Goal: Communication & Community: Share content

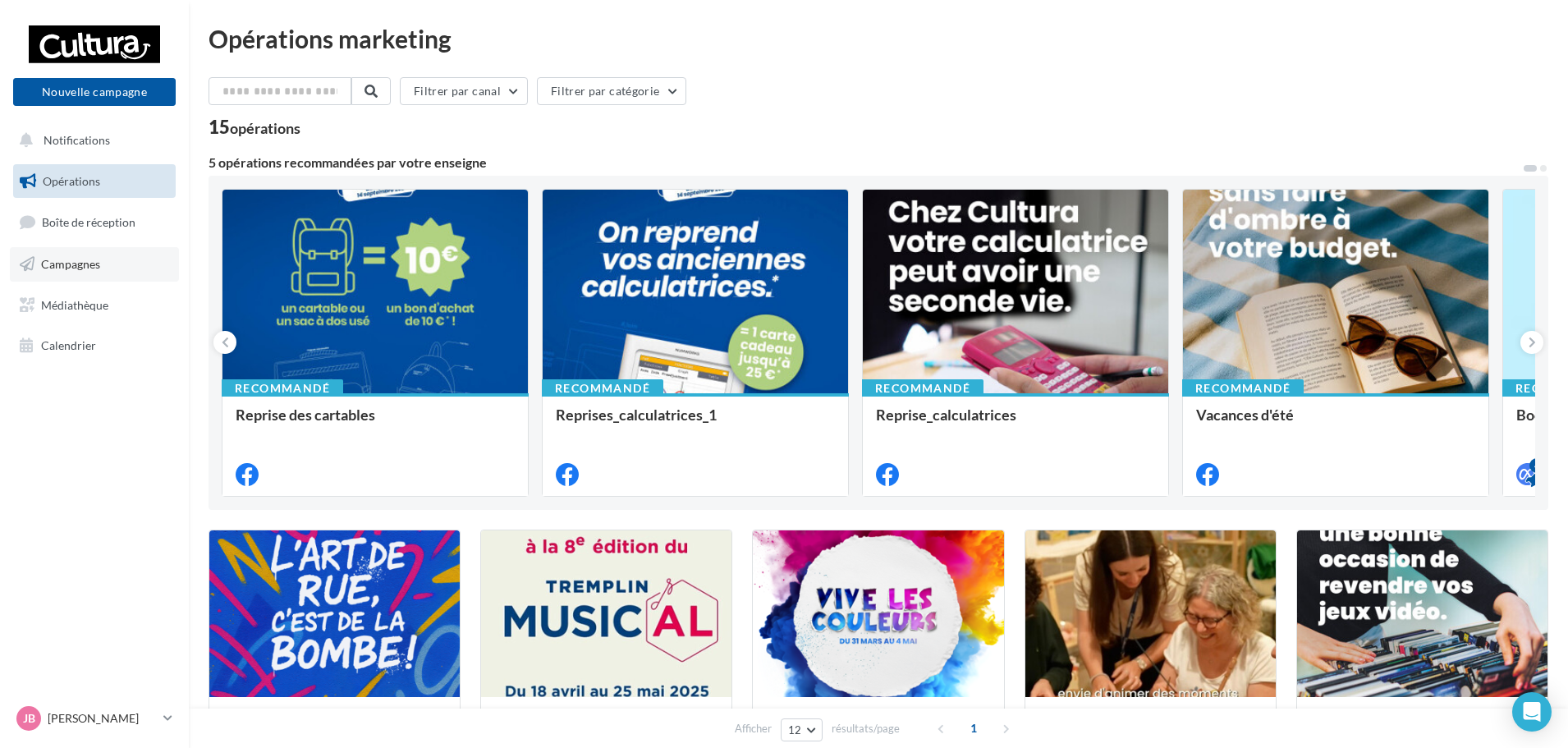
click at [95, 271] on link "Campagnes" at bounding box center [94, 264] width 169 height 35
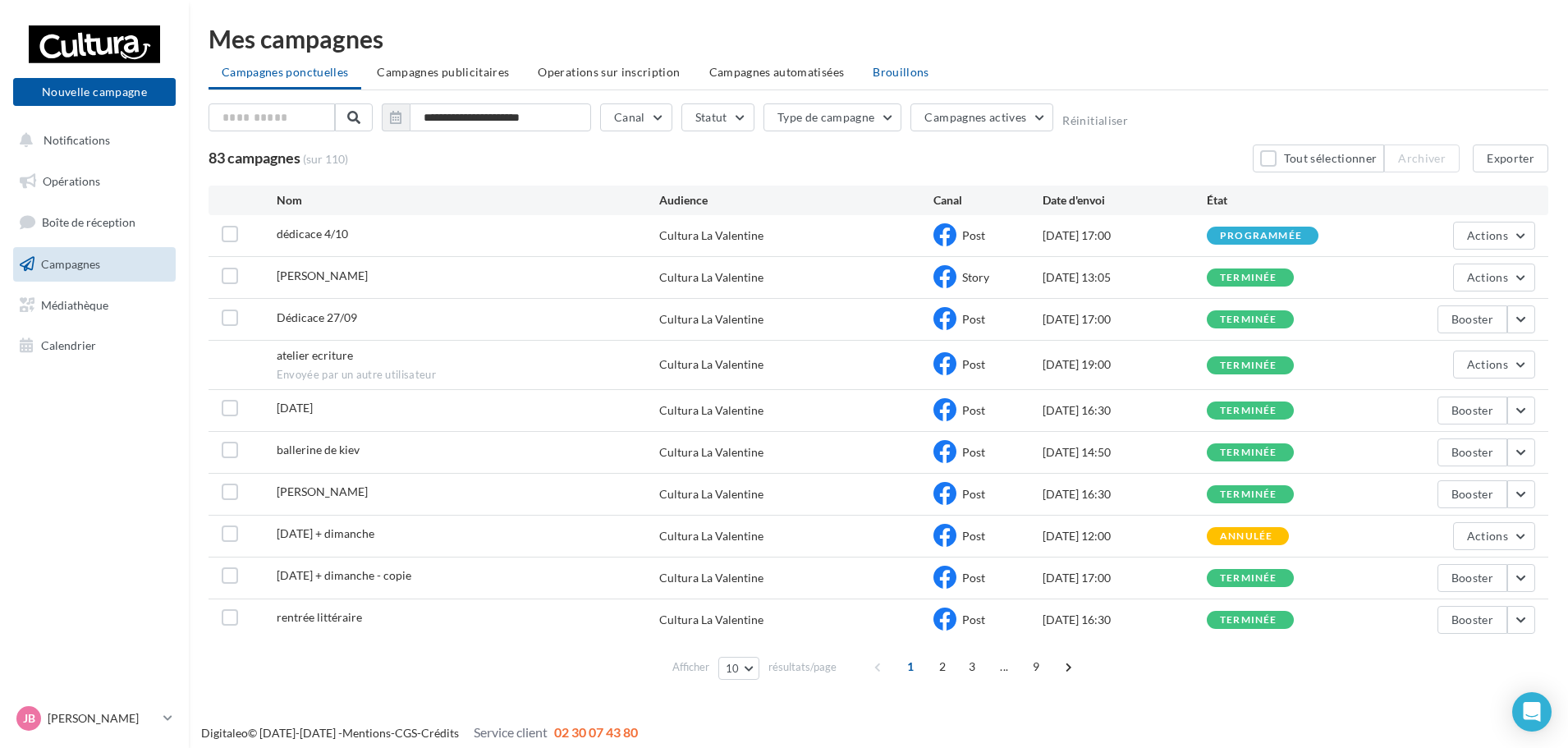
click at [877, 74] on span "Brouillons" at bounding box center [900, 72] width 56 height 14
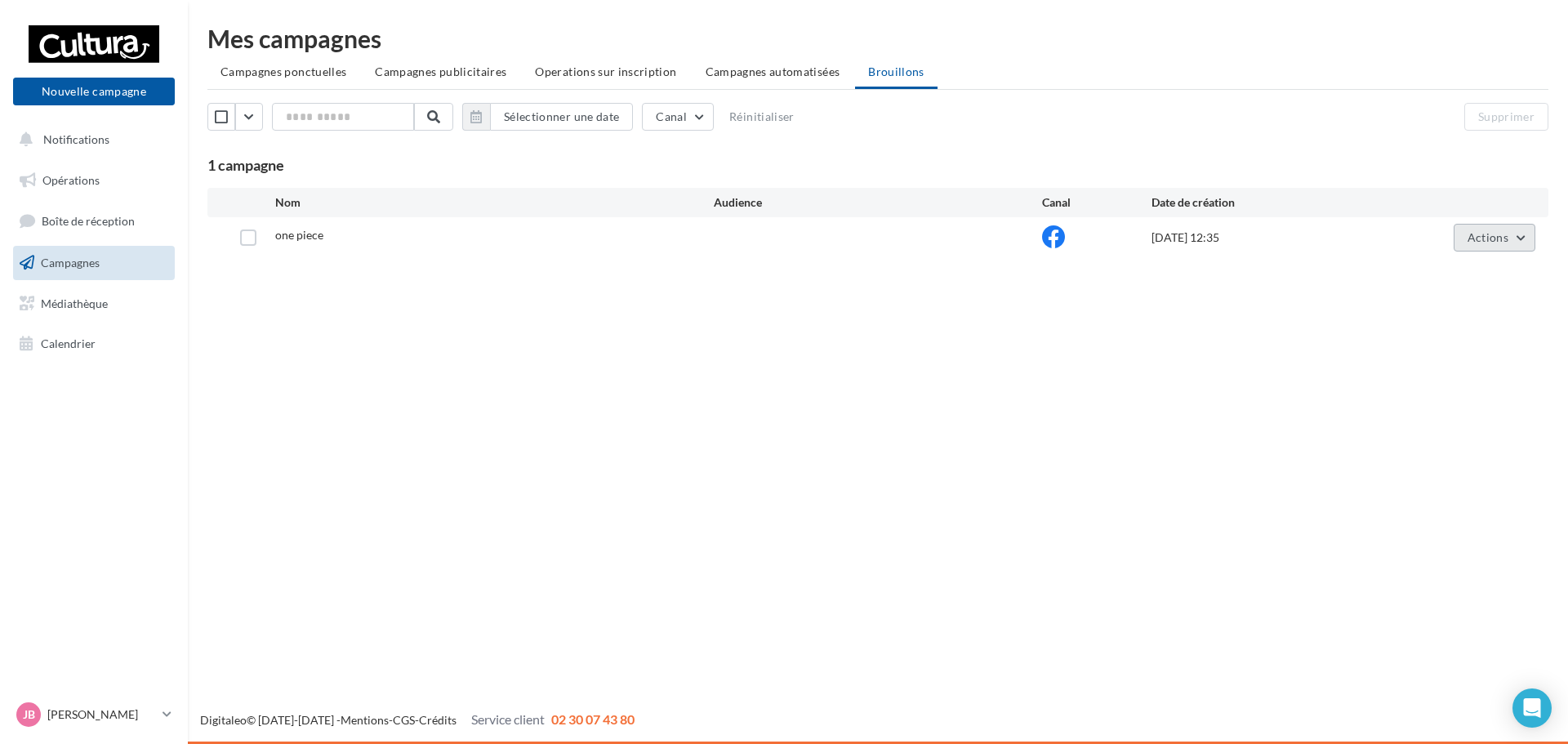
click at [1481, 239] on span "Actions" at bounding box center [1488, 237] width 40 height 14
click at [1459, 285] on button "Editer" at bounding box center [1454, 276] width 164 height 42
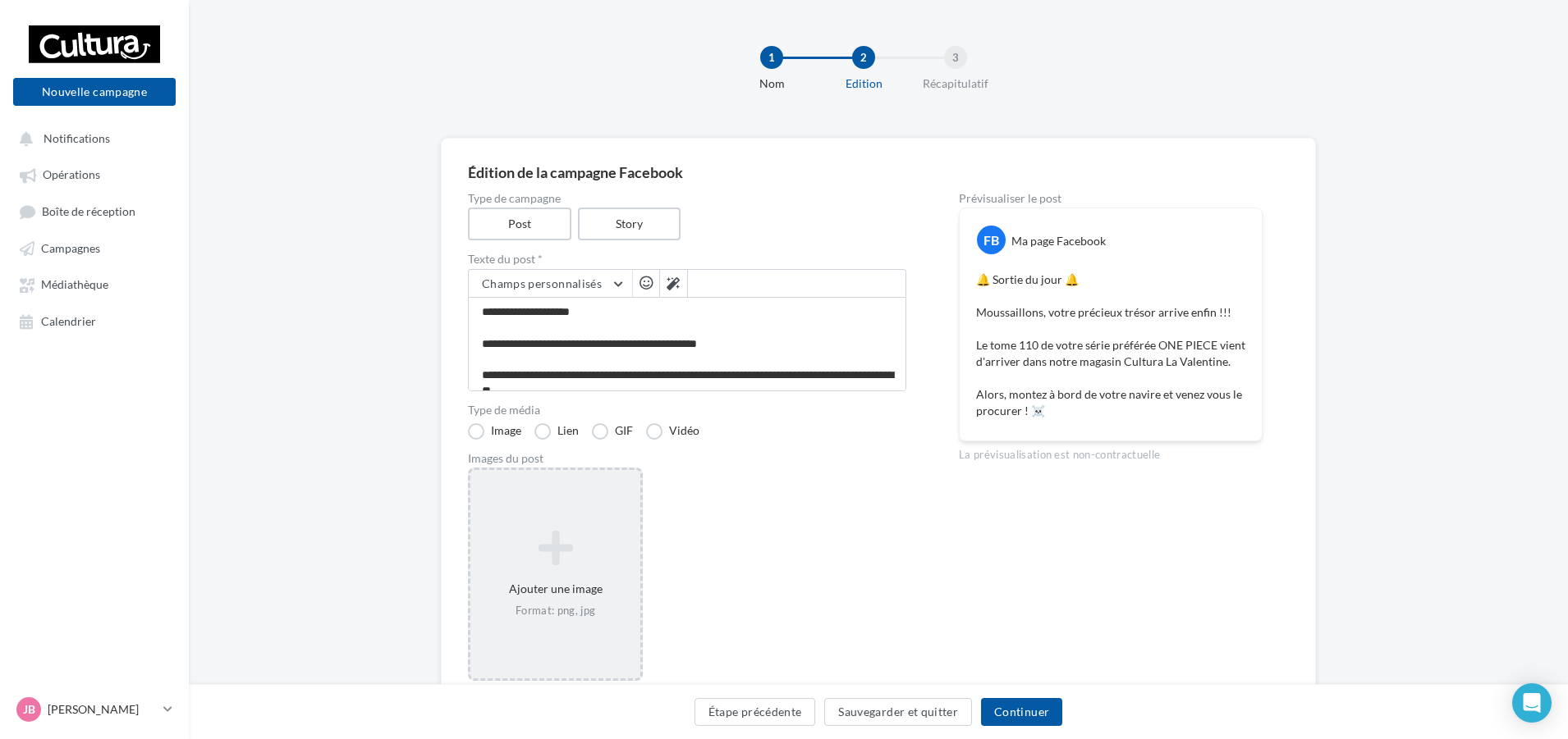
click at [565, 556] on icon at bounding box center [555, 549] width 157 height 40
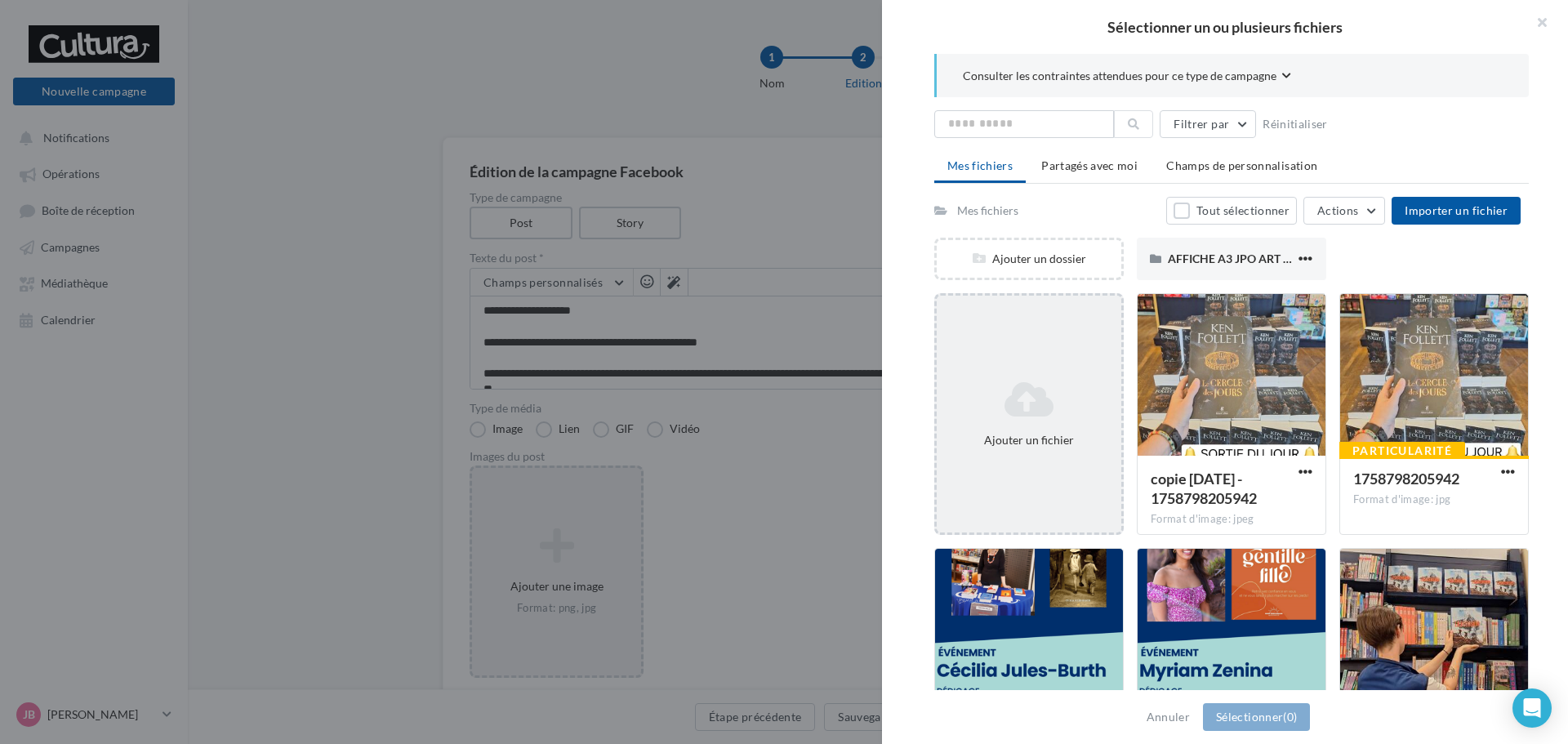
click at [1048, 414] on icon at bounding box center [1029, 400] width 171 height 40
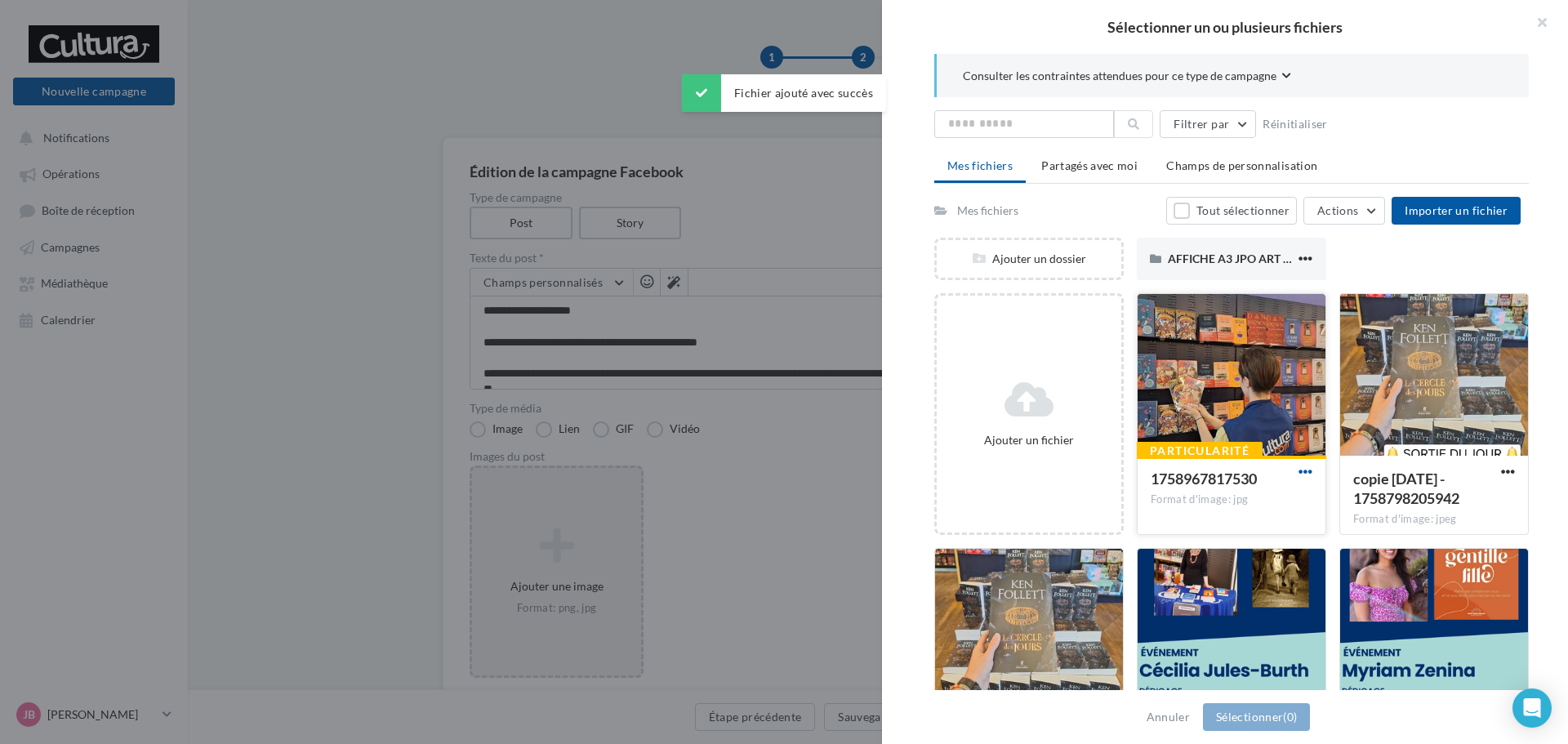
click at [1299, 473] on span "button" at bounding box center [1306, 472] width 14 height 14
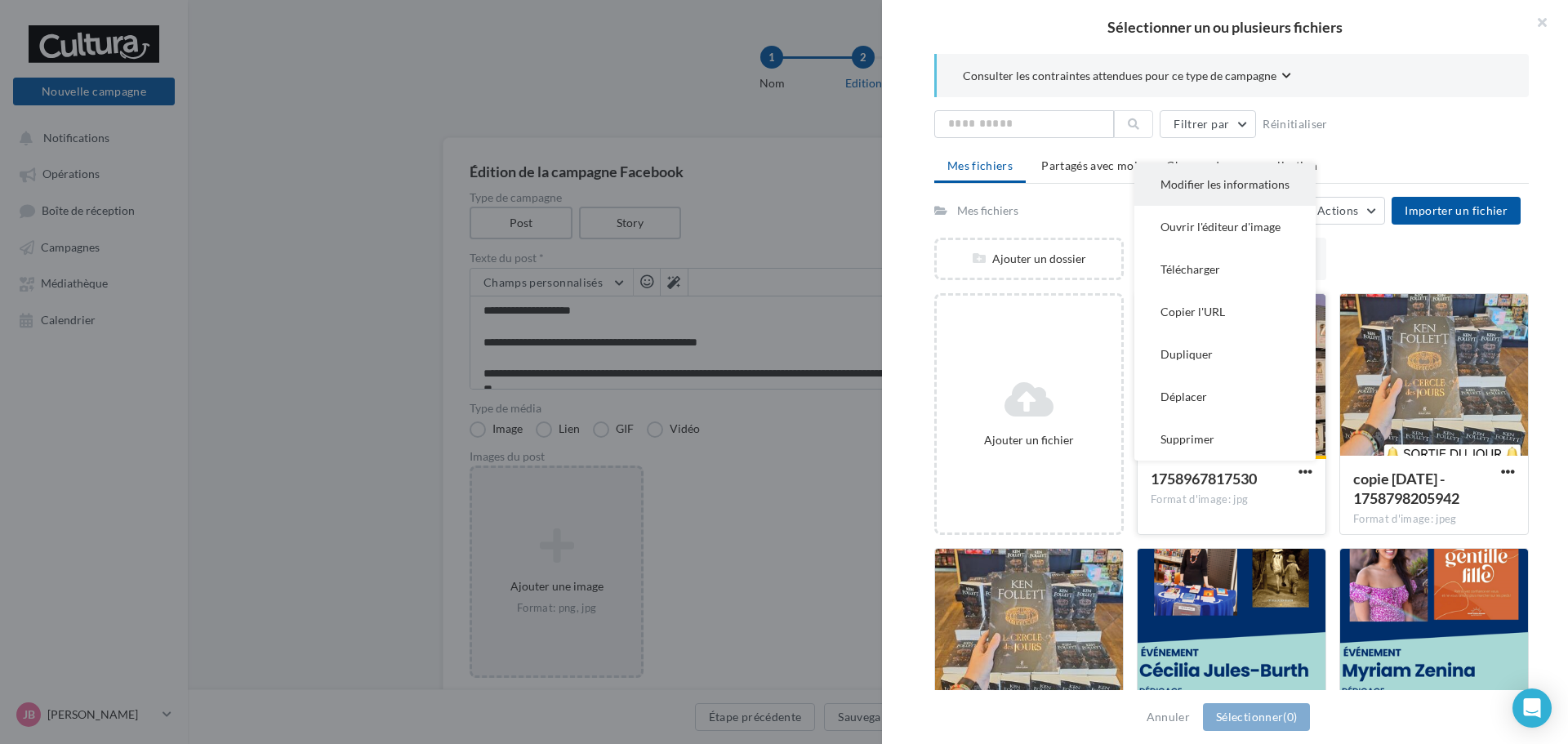
click at [1204, 192] on button "Modifier les informations" at bounding box center [1225, 184] width 181 height 42
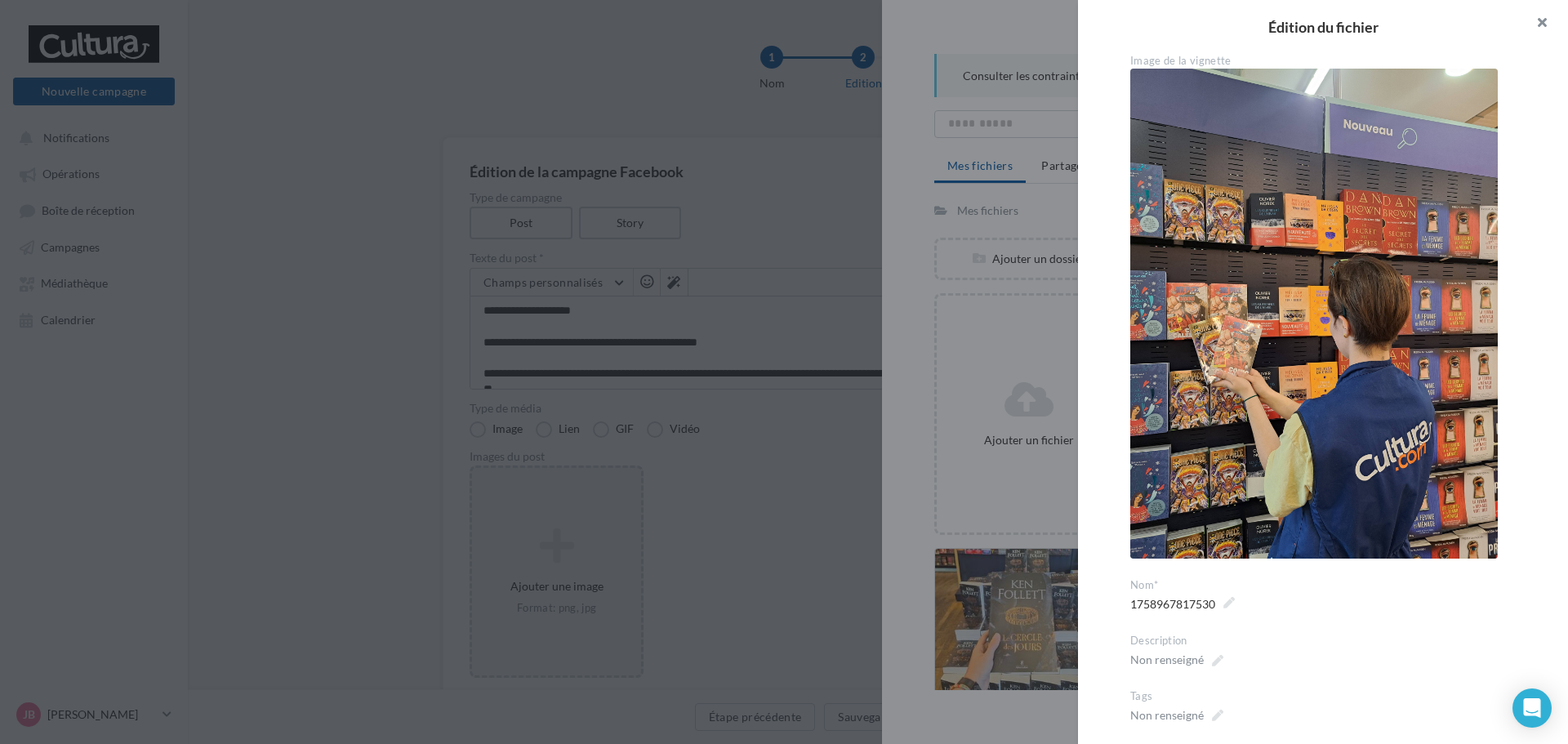
click at [1540, 22] on button "button" at bounding box center [1536, 24] width 65 height 49
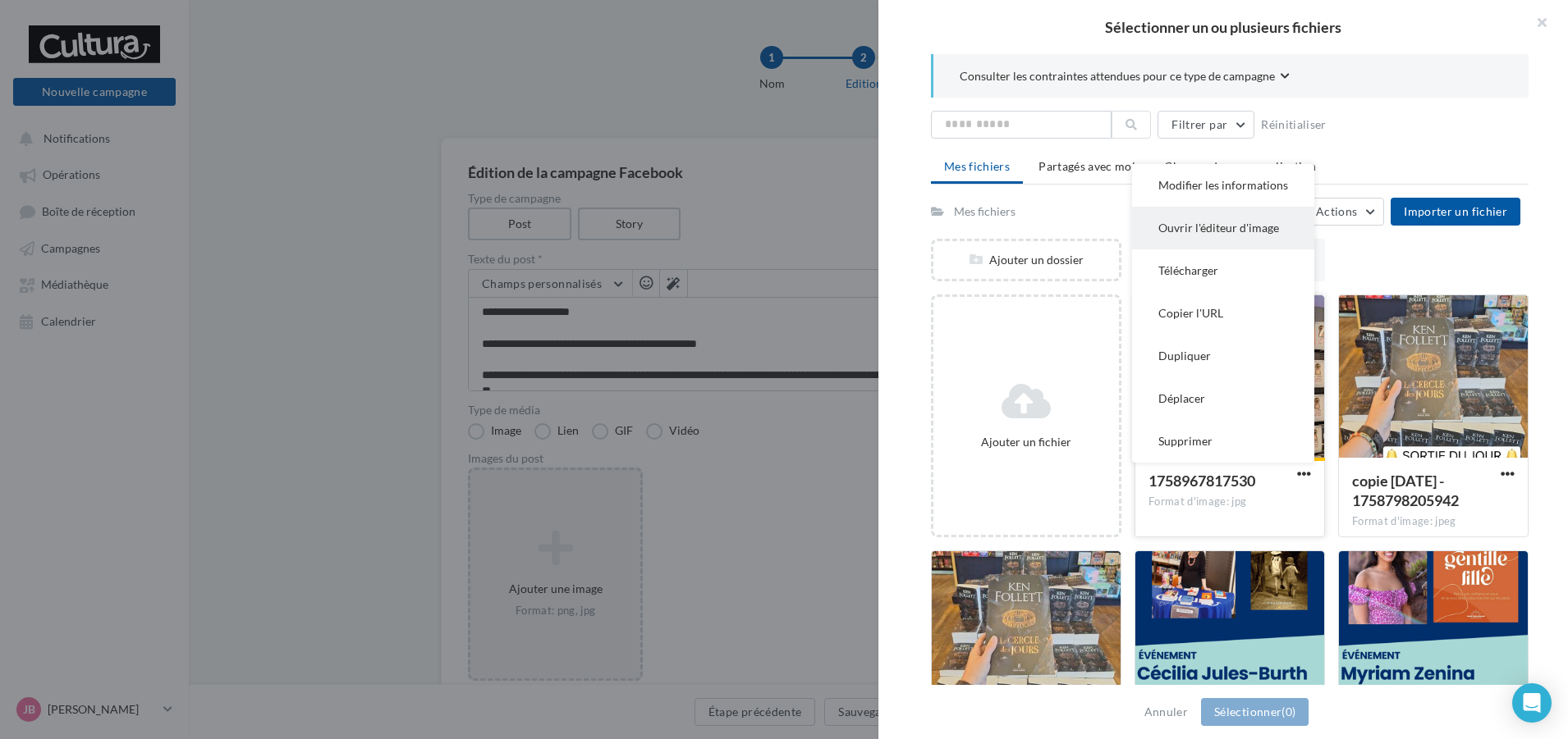
click at [1213, 235] on button "Ouvrir l'éditeur d'image" at bounding box center [1223, 228] width 182 height 42
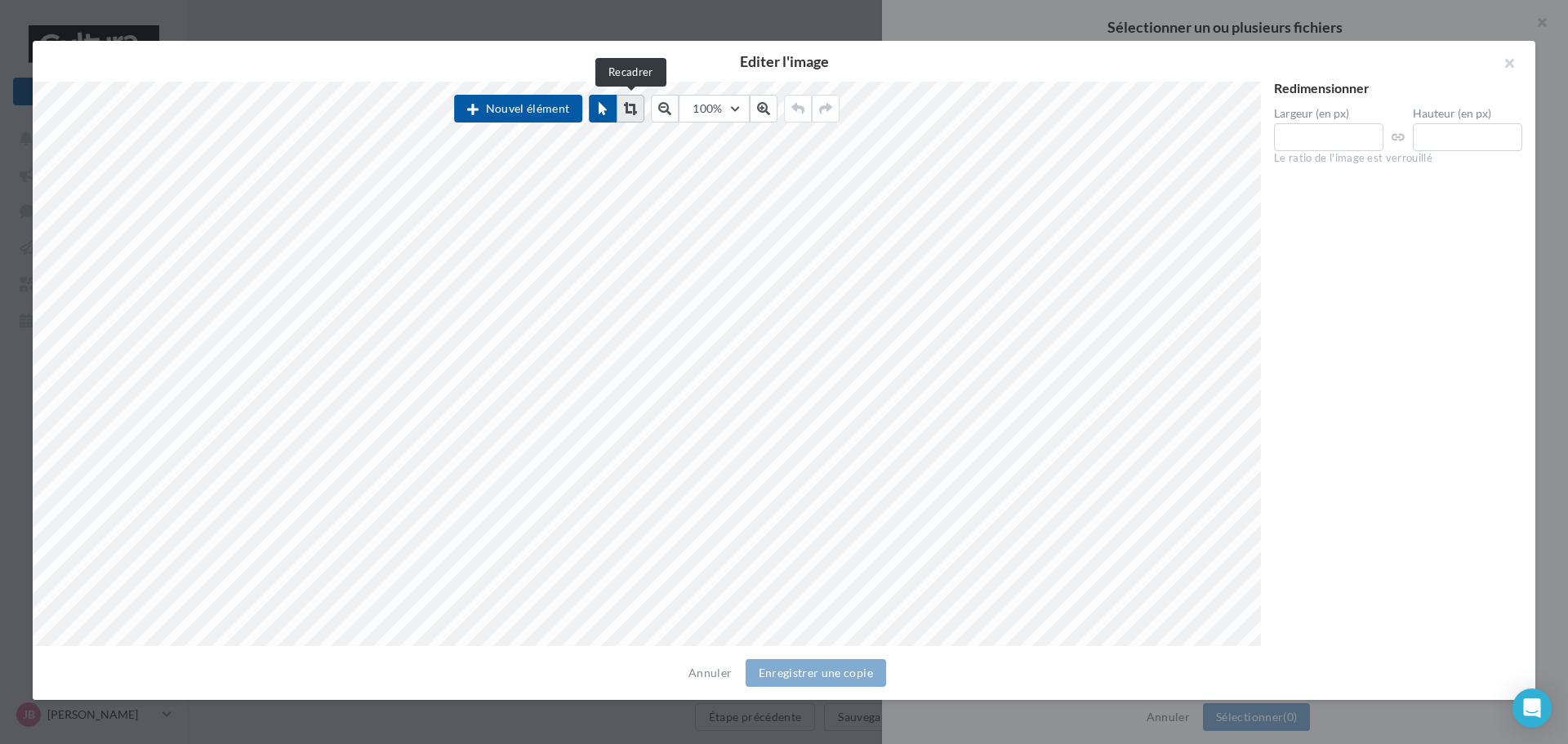
click at [629, 109] on icon at bounding box center [630, 108] width 13 height 13
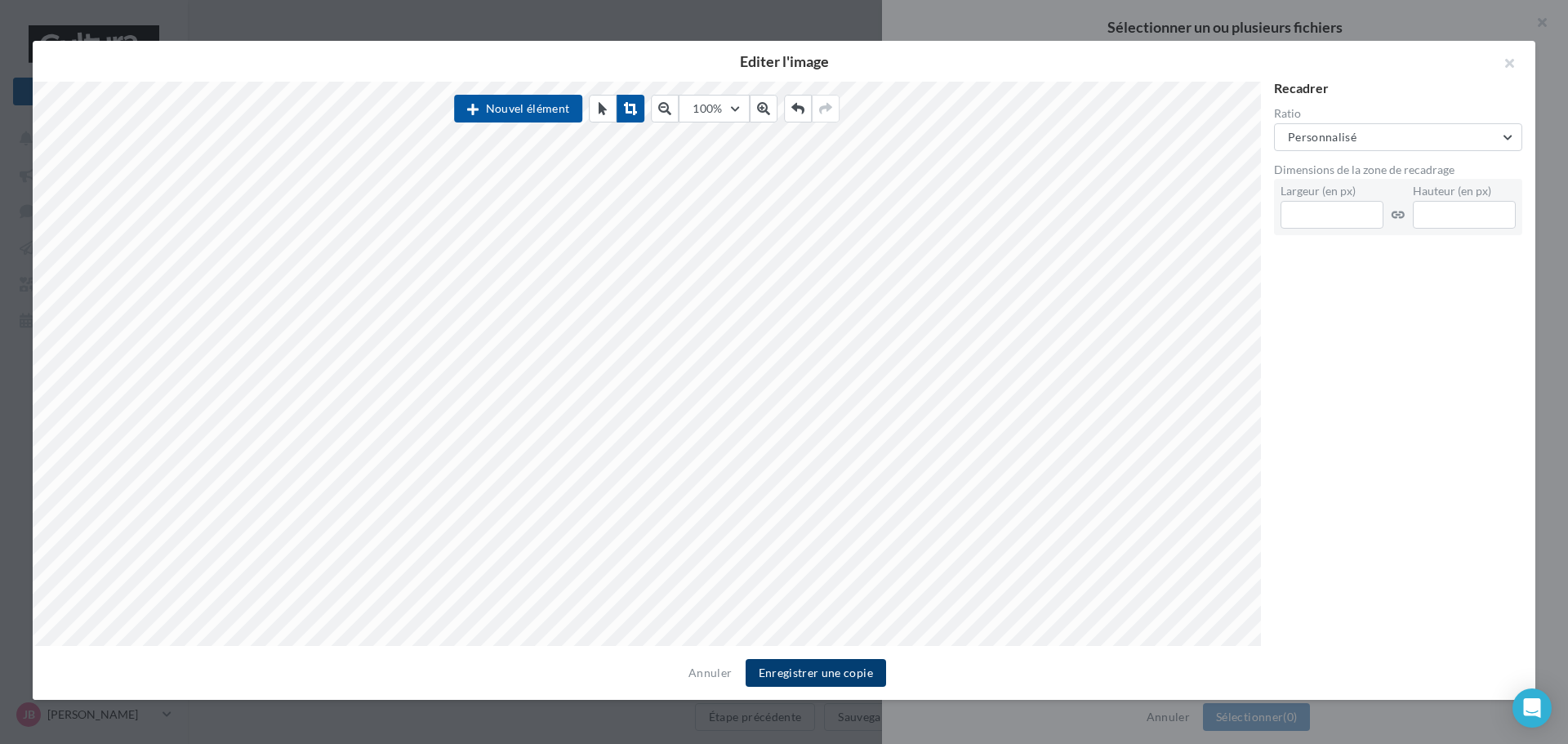
click at [780, 683] on button "Enregistrer une copie" at bounding box center [816, 673] width 140 height 28
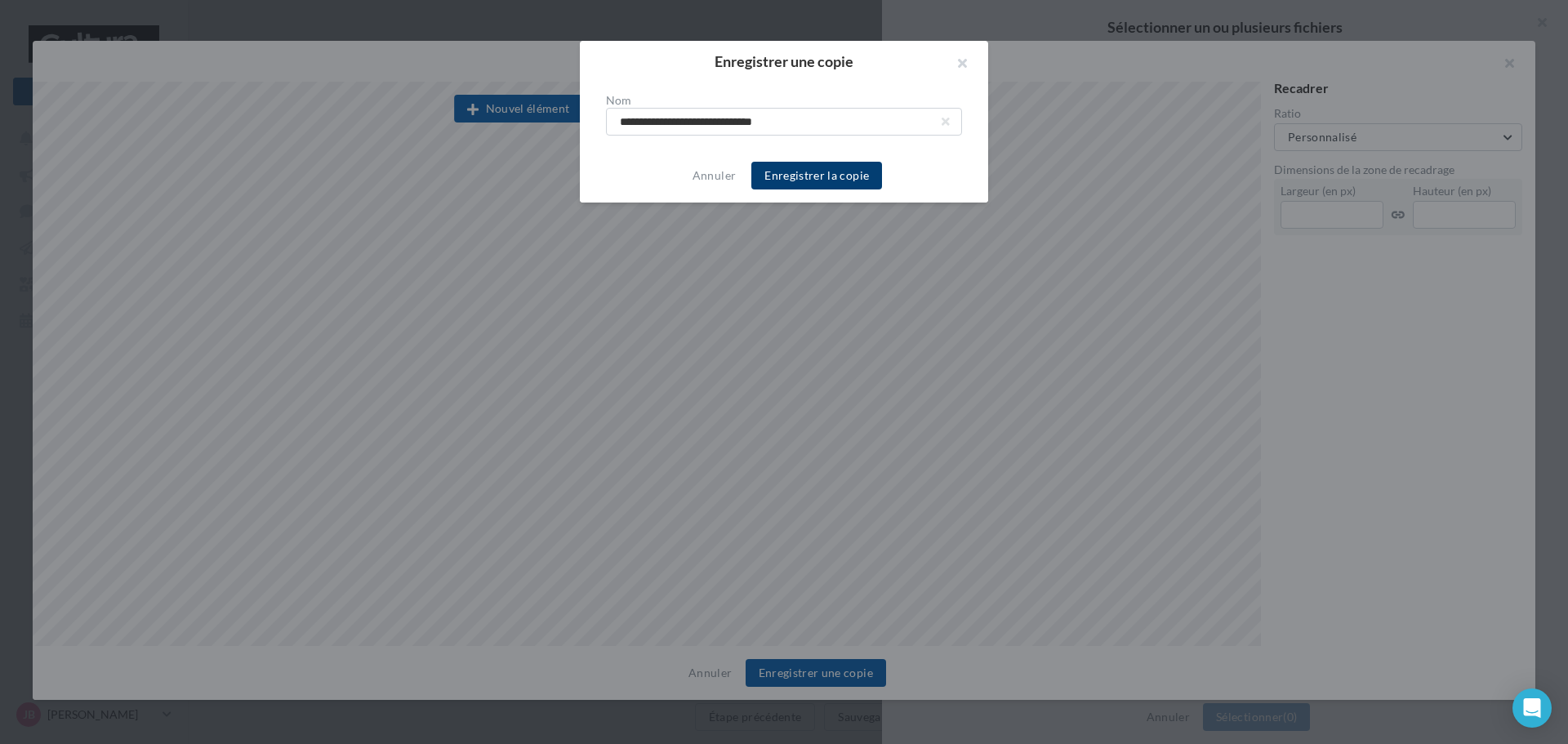
click at [812, 187] on button "Enregistrer la copie" at bounding box center [817, 176] width 131 height 28
click at [821, 183] on div "Annuler Enregistrer la copie" at bounding box center [784, 176] width 408 height 54
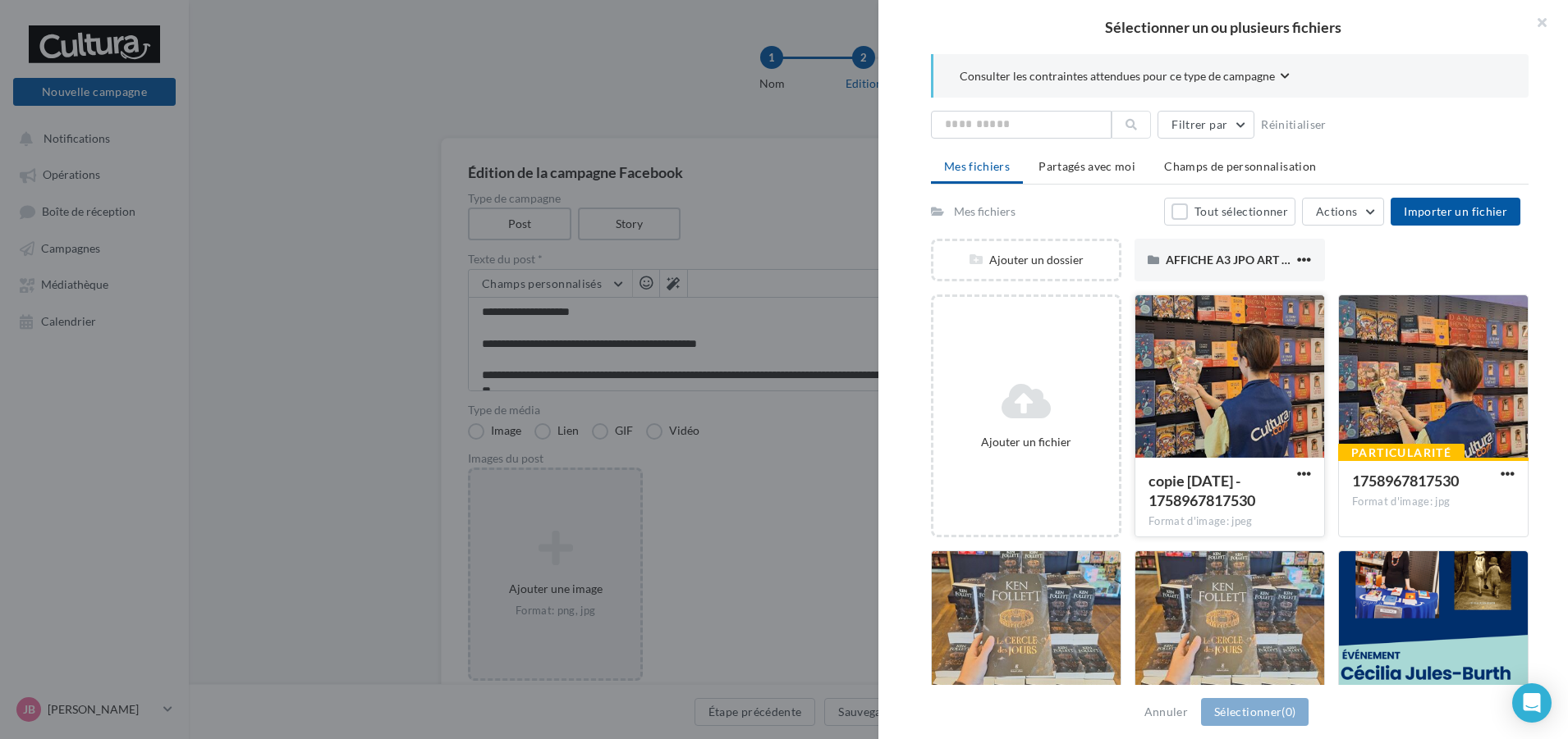
click at [1238, 501] on span "copie 27-09-2025 - 1758967817530" at bounding box center [1201, 491] width 106 height 38
click at [1249, 720] on button "Sélectionner (1)" at bounding box center [1255, 712] width 107 height 28
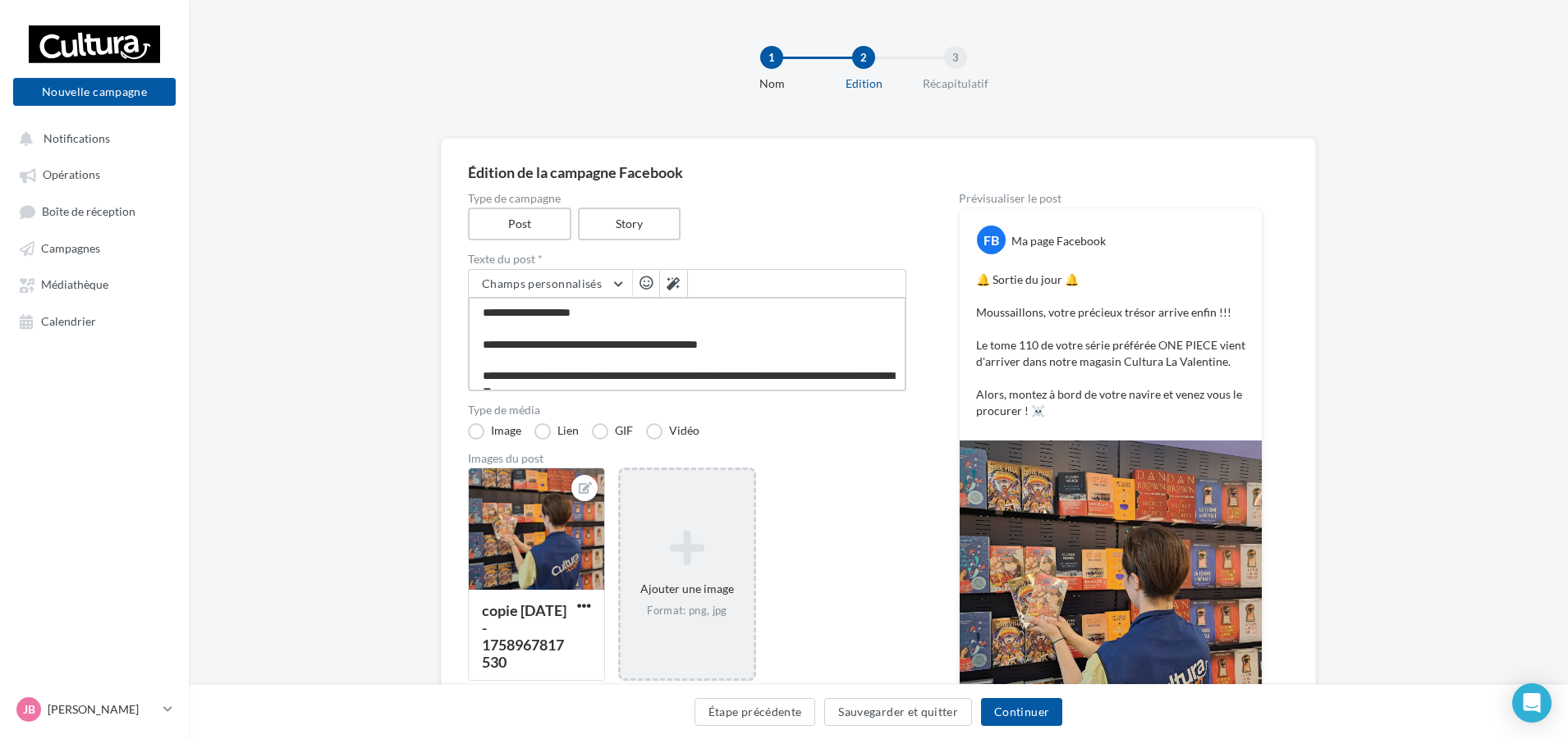
scroll to position [48, 0]
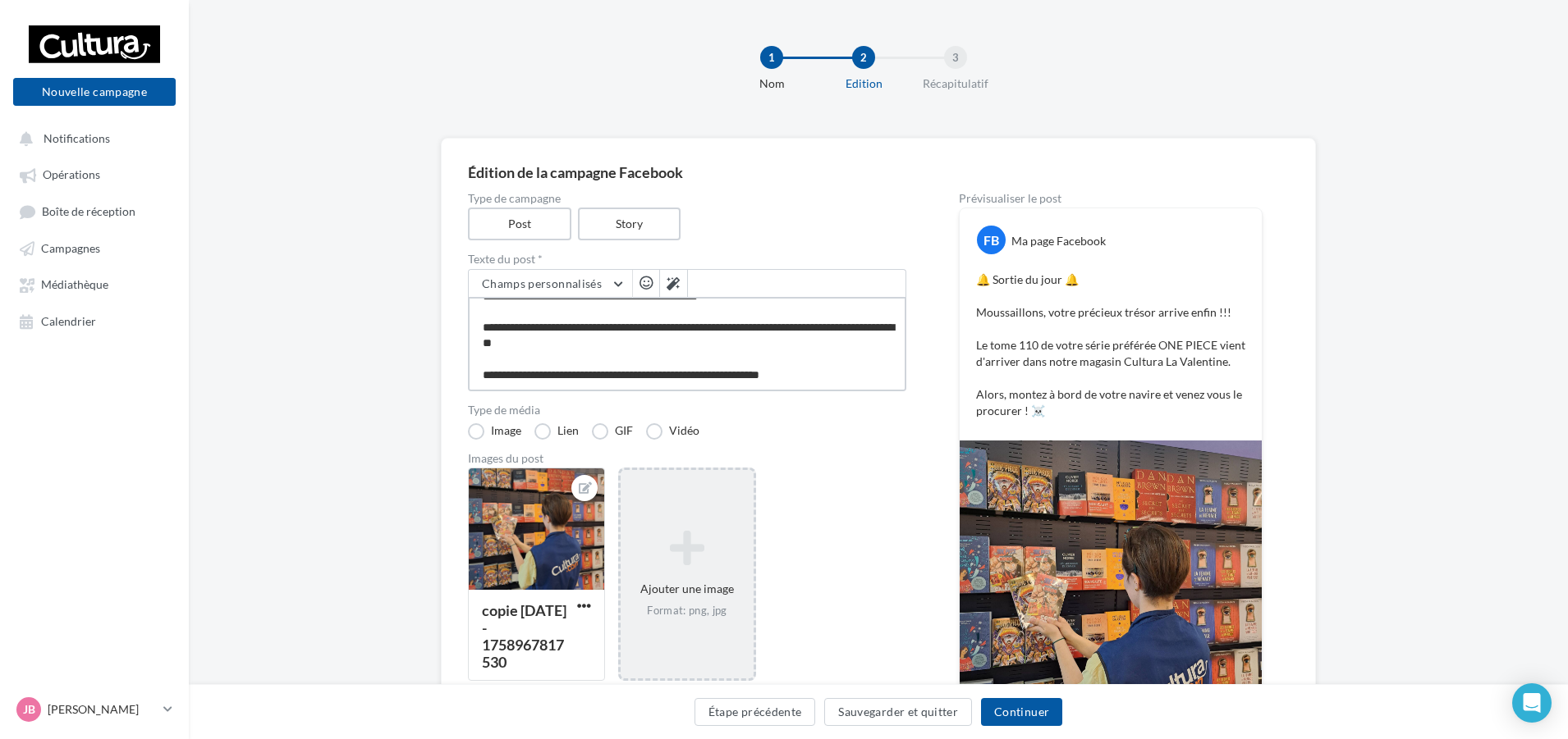
drag, startPoint x: 474, startPoint y: 334, endPoint x: 923, endPoint y: 393, distance: 452.9
click at [923, 393] on div "**********" at bounding box center [878, 500] width 821 height 615
click at [844, 363] on textarea "**********" at bounding box center [687, 344] width 438 height 94
click at [849, 464] on div "Images du post" at bounding box center [687, 458] width 438 height 11
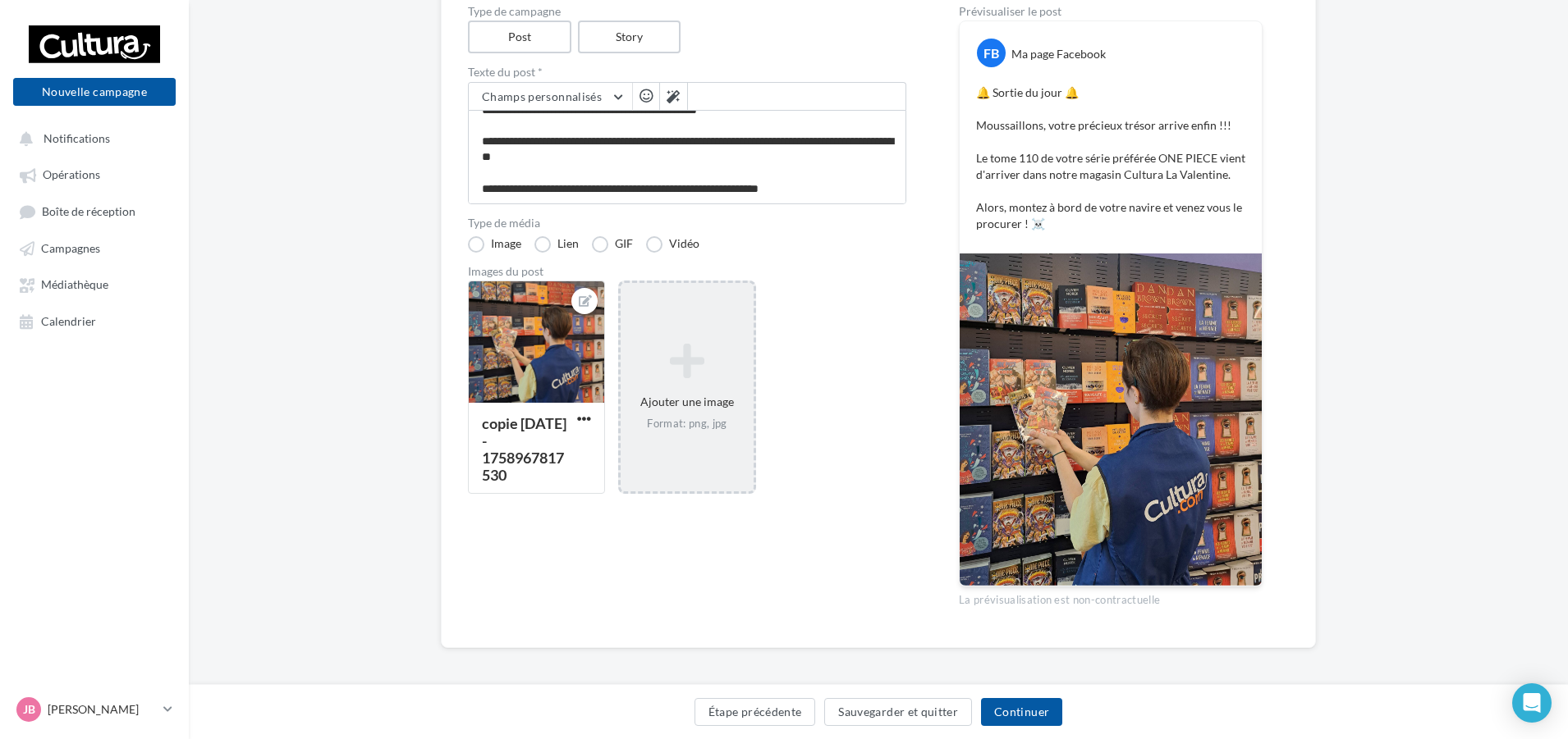
scroll to position [193, 0]
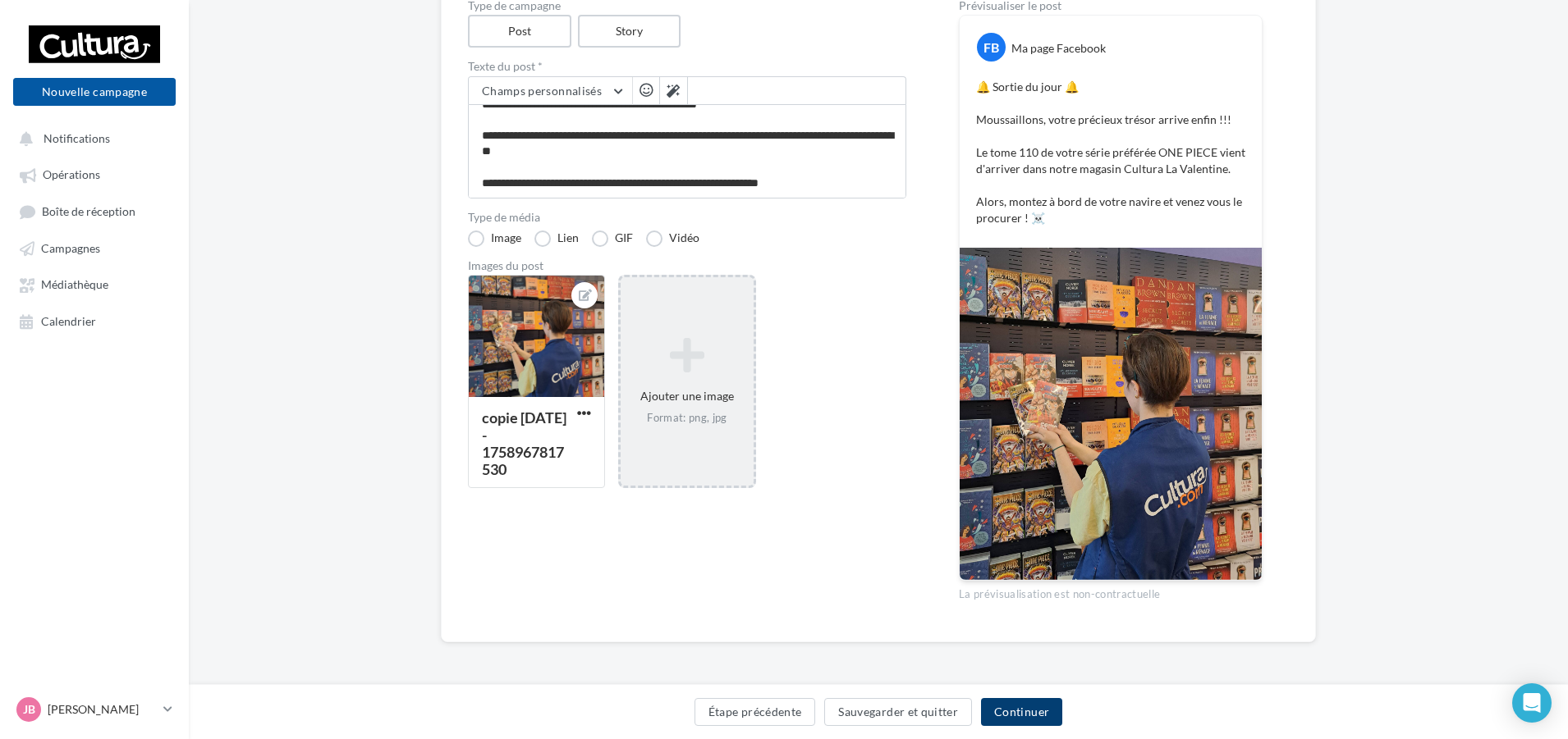
click at [998, 705] on button "Continuer" at bounding box center [1022, 712] width 81 height 28
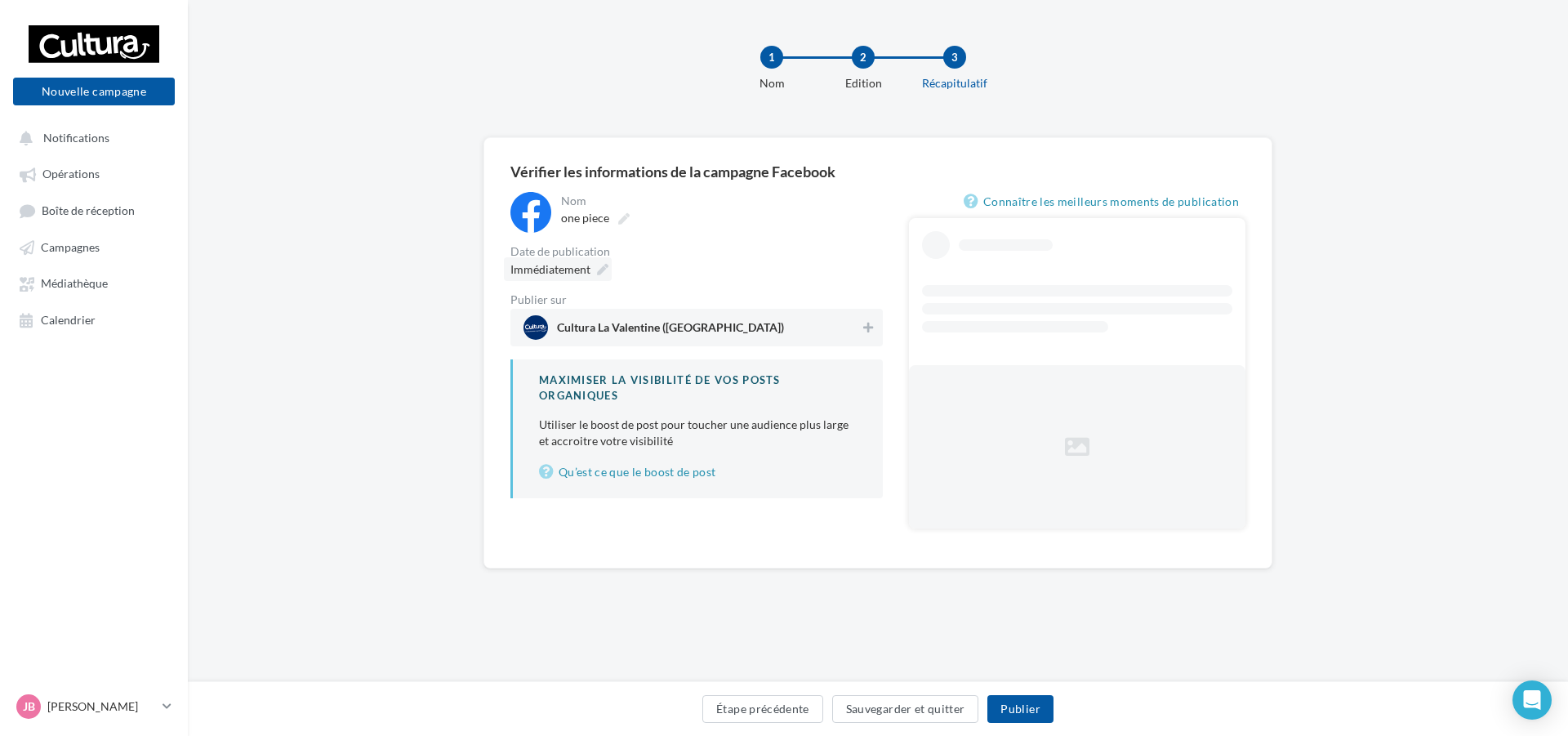
click at [592, 270] on div "Immédiatement" at bounding box center [557, 269] width 108 height 23
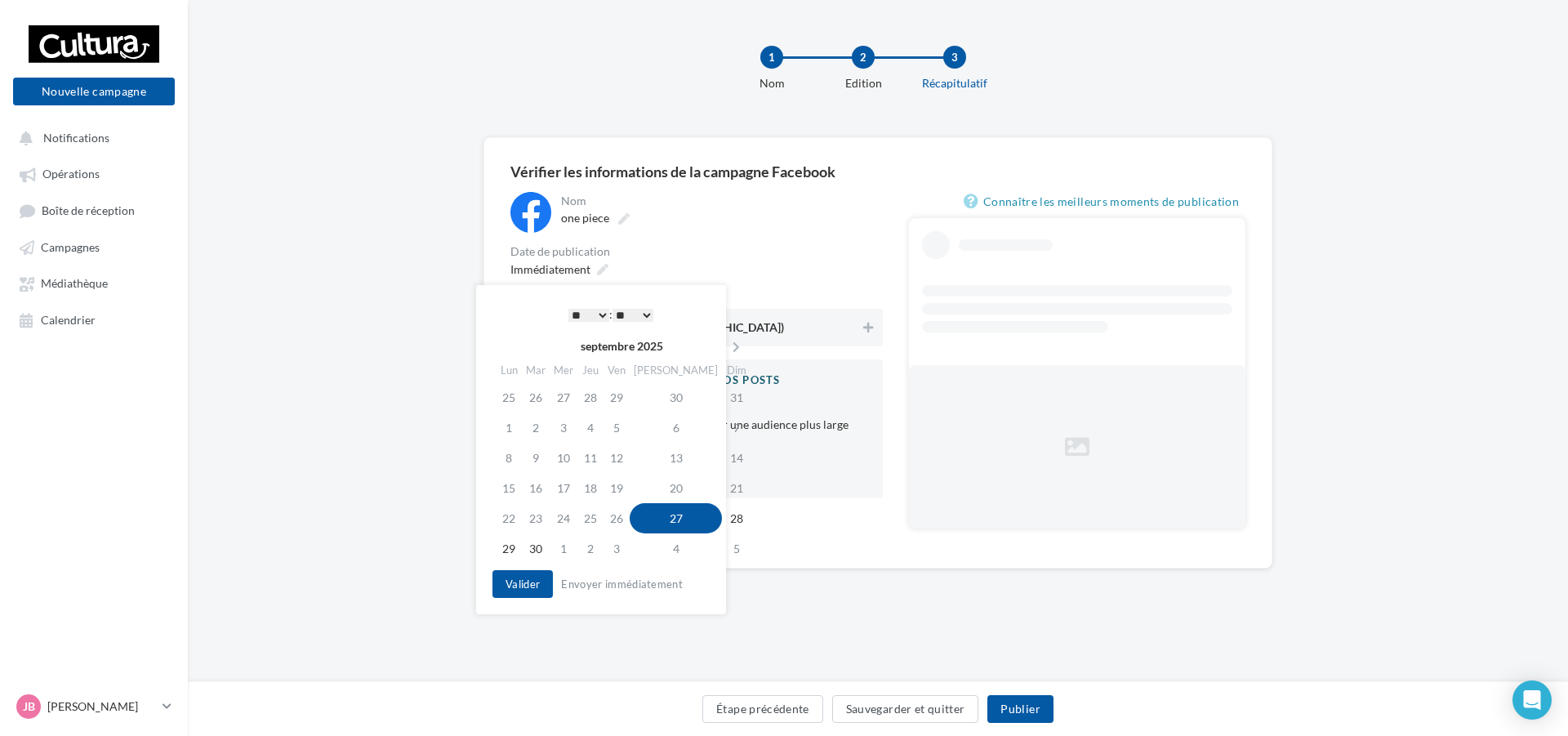
click at [638, 314] on select "** ** ** ** ** **" at bounding box center [632, 315] width 40 height 13
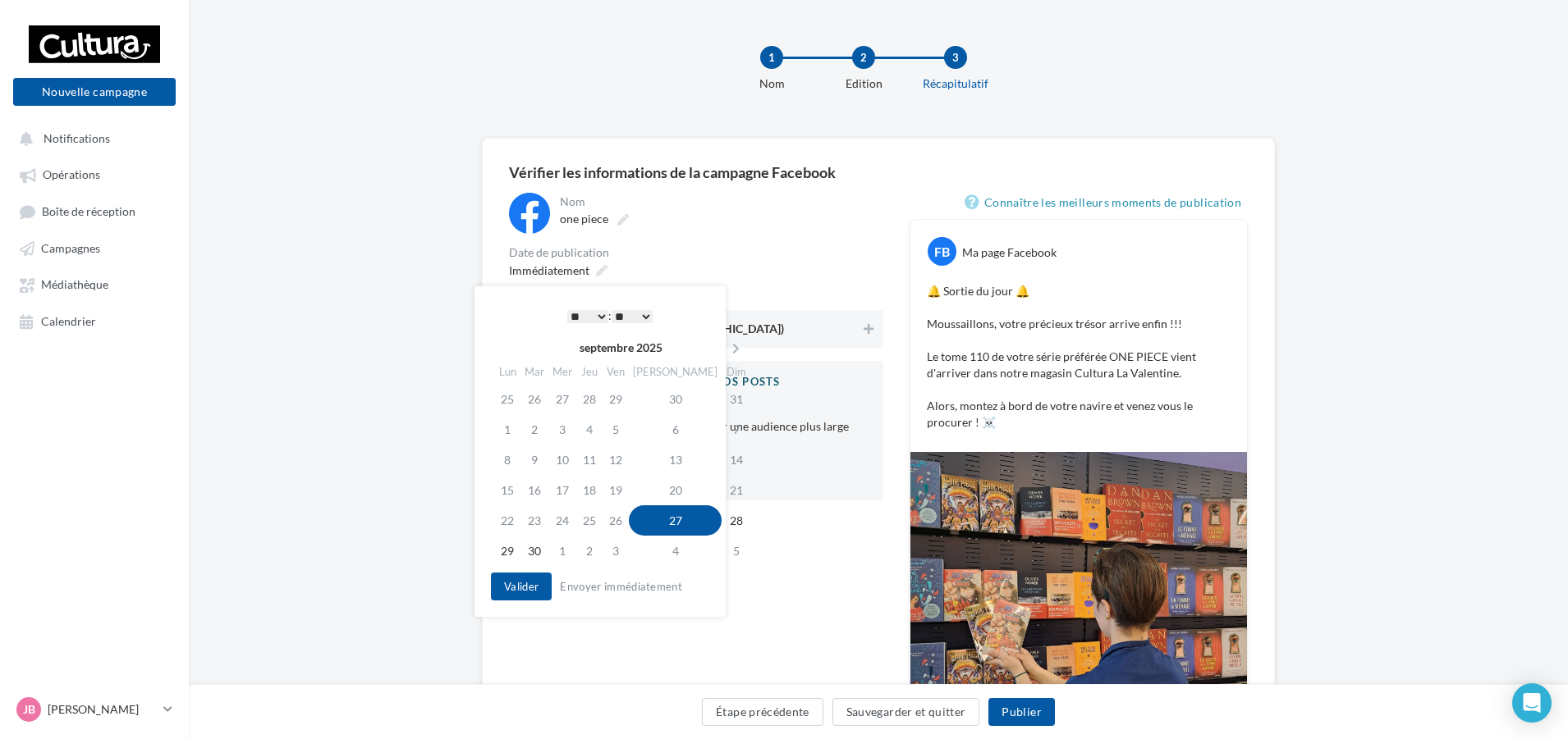
click at [768, 573] on div "Nom ********* one piece Date de publication Immédiatement Publier sur Cultura L…" at bounding box center [696, 518] width 374 height 652
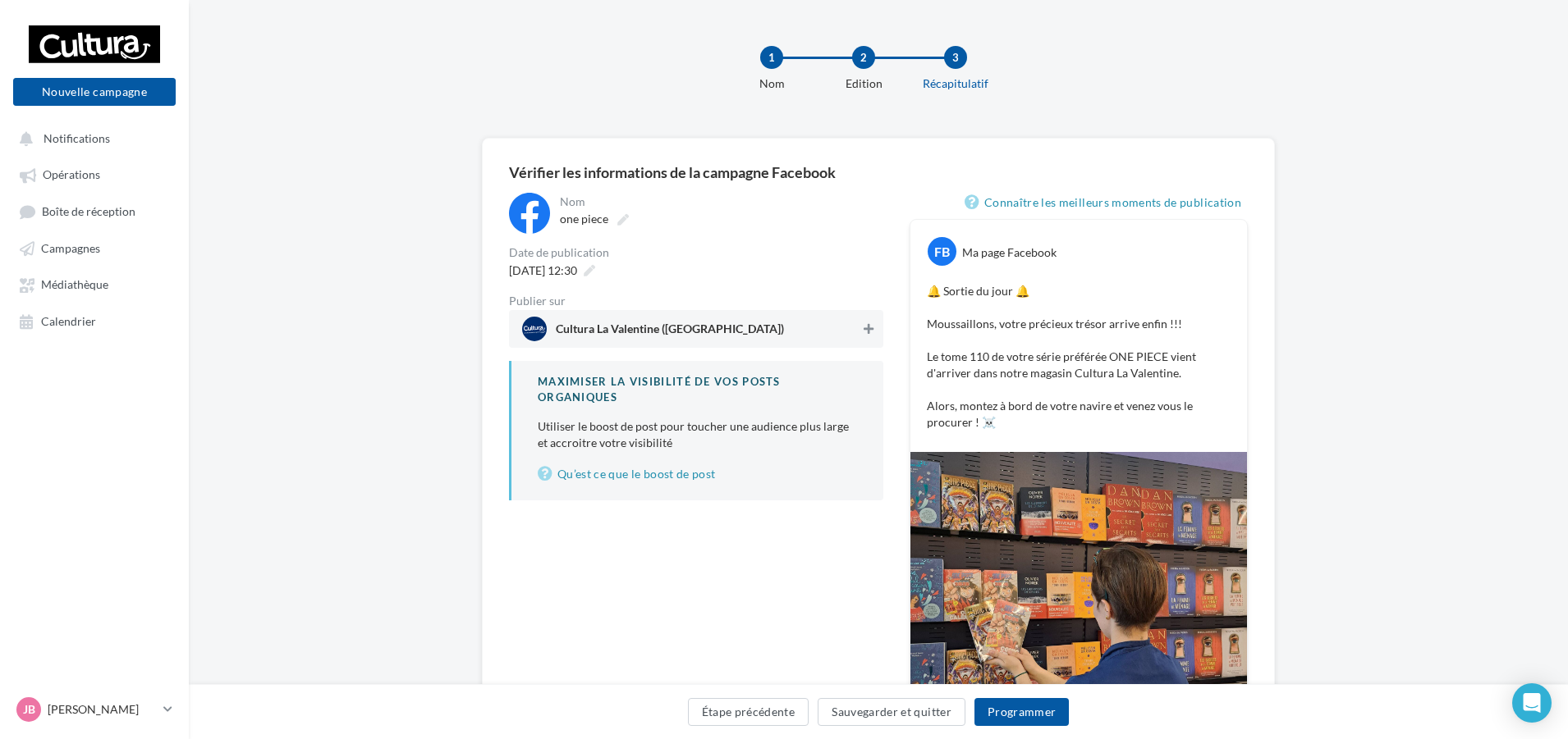
click at [871, 331] on icon at bounding box center [868, 329] width 10 height 11
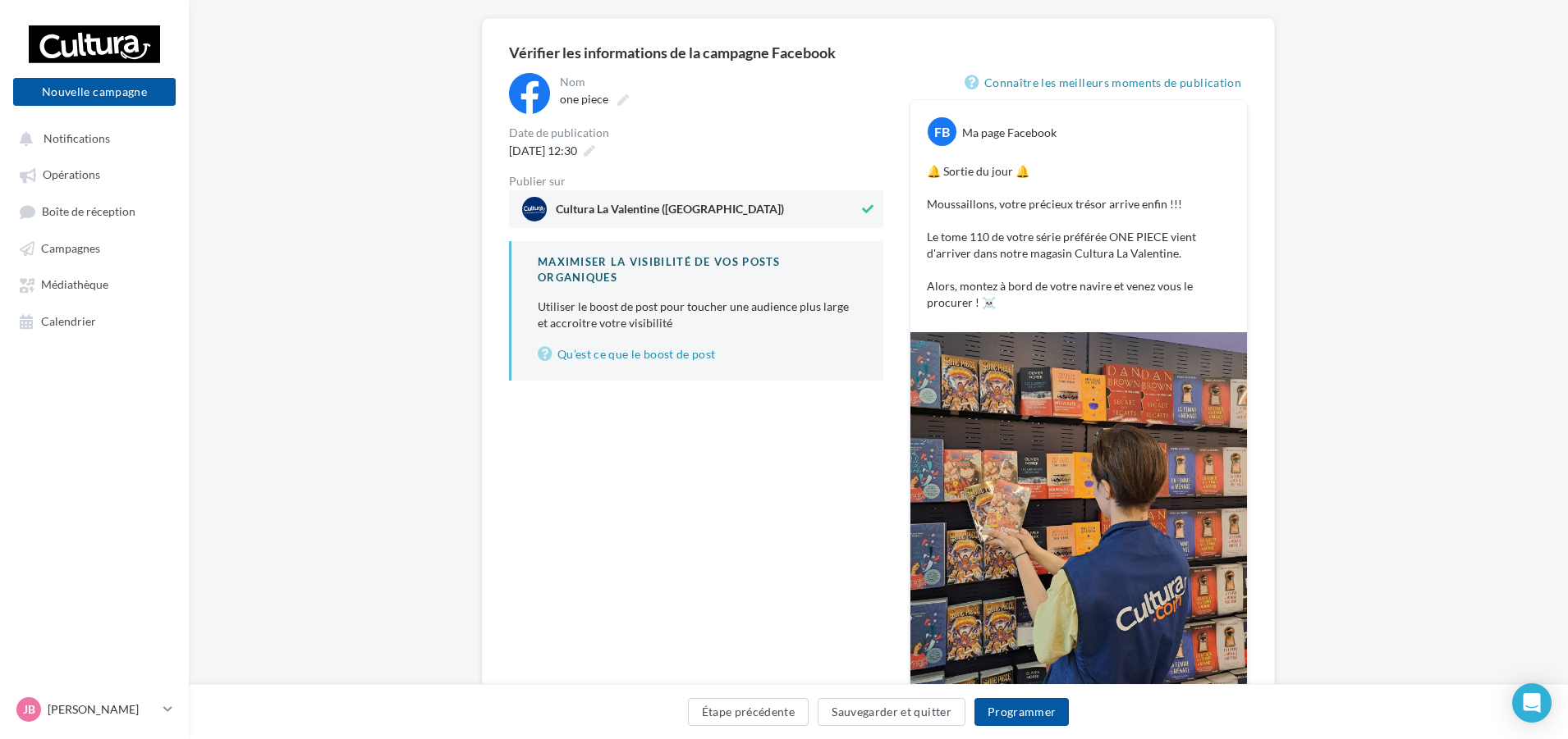
scroll to position [229, 0]
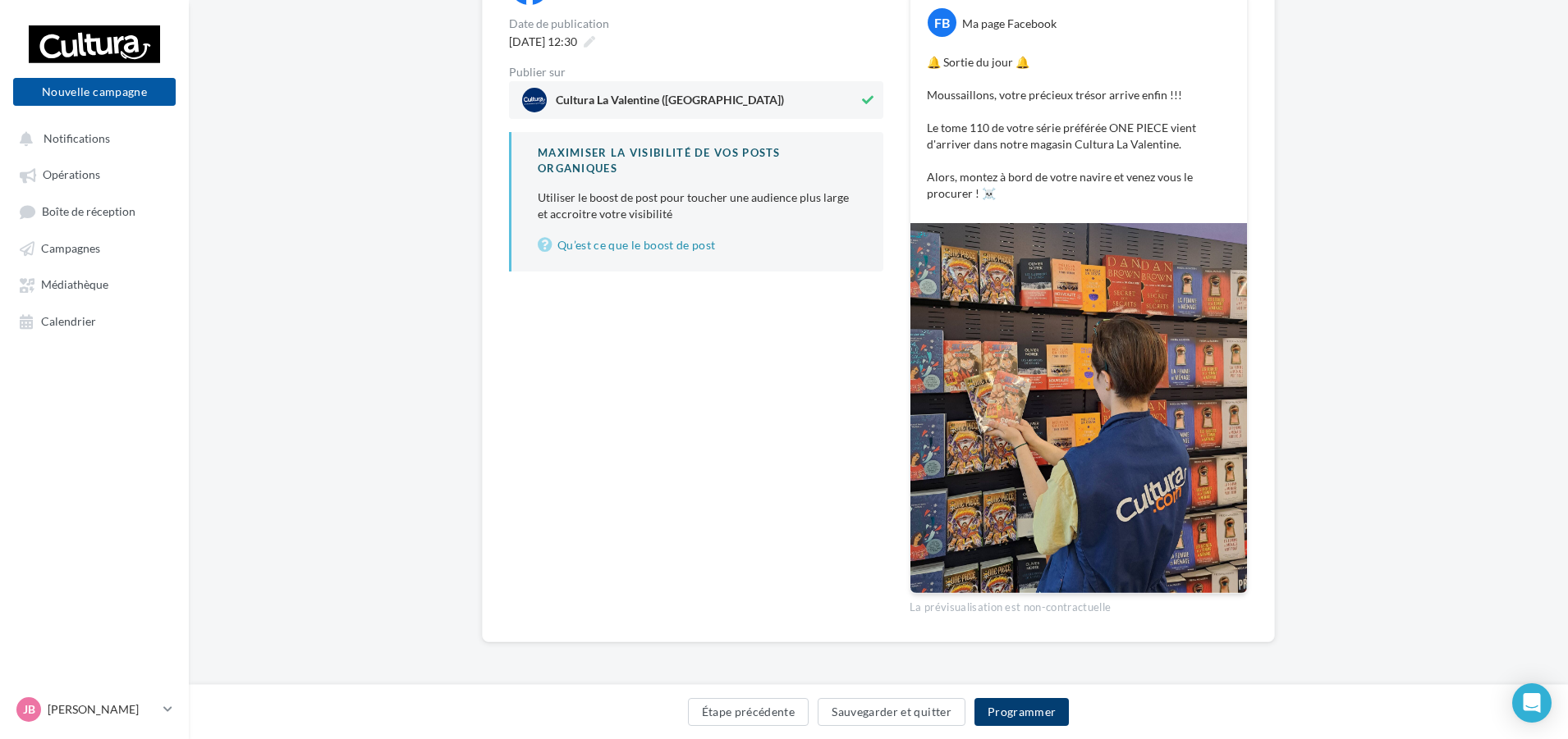
click at [1005, 717] on button "Programmer" at bounding box center [1022, 712] width 95 height 28
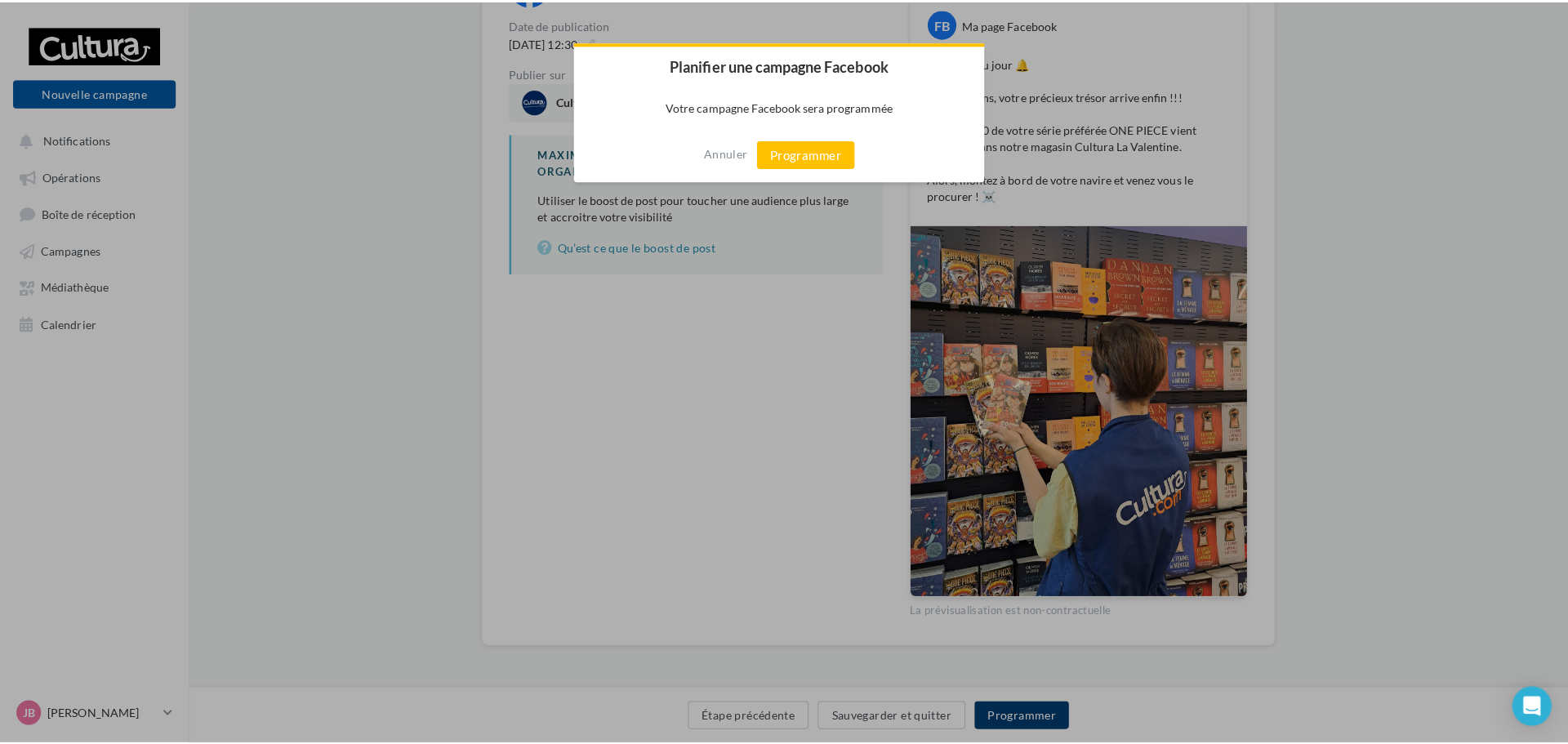
scroll to position [220, 0]
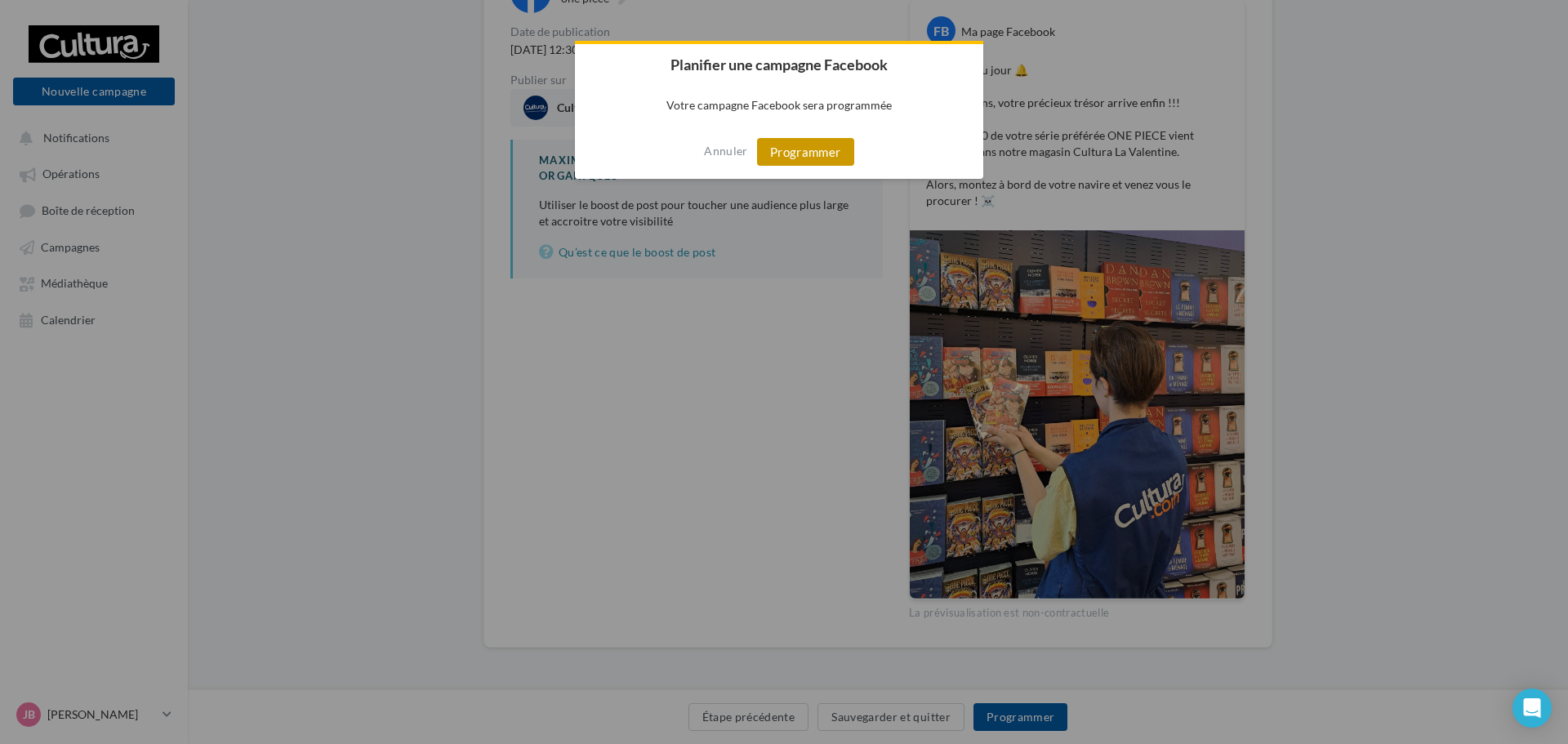
click at [781, 156] on button "Programmer" at bounding box center [806, 152] width 97 height 28
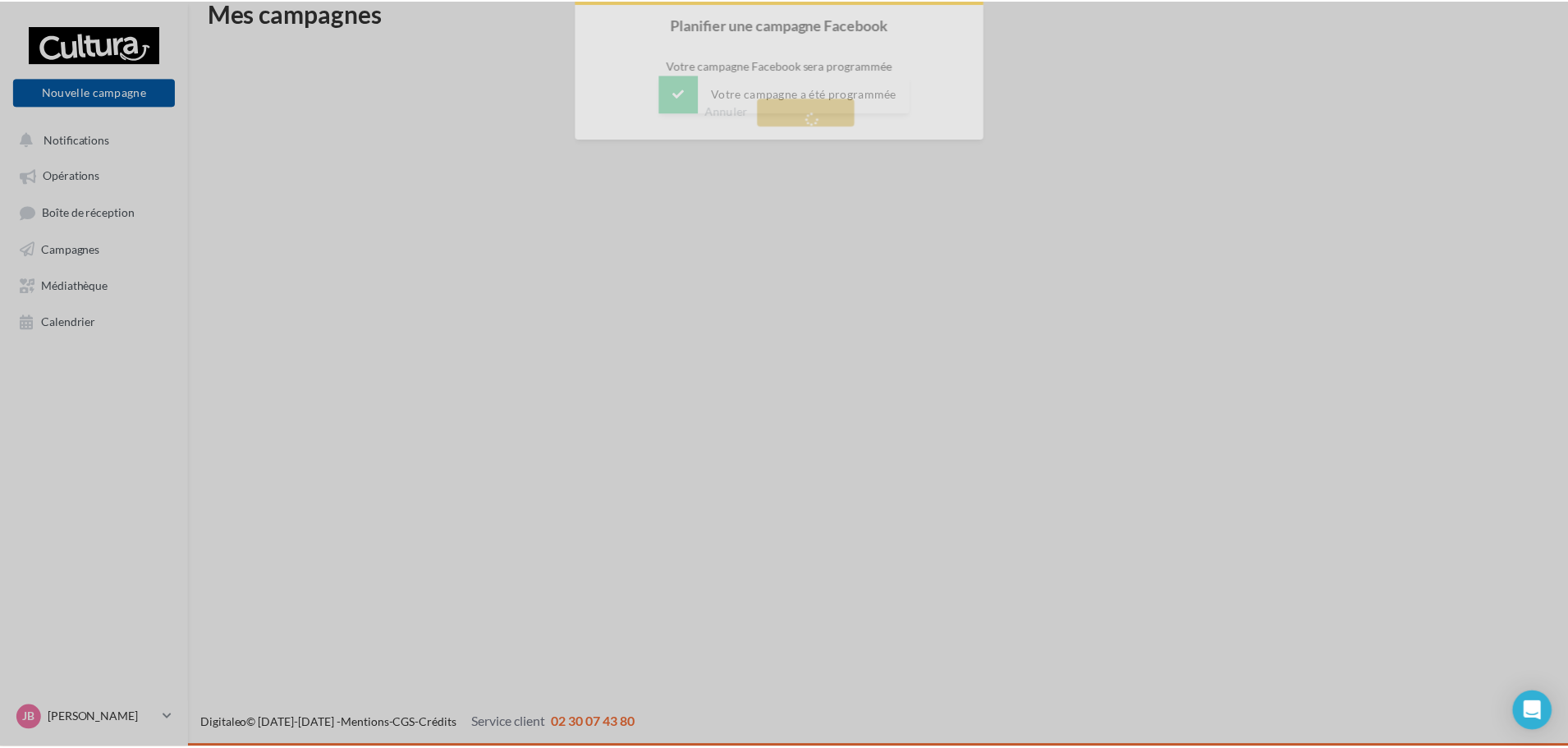
scroll to position [26, 0]
